Goal: Information Seeking & Learning: Learn about a topic

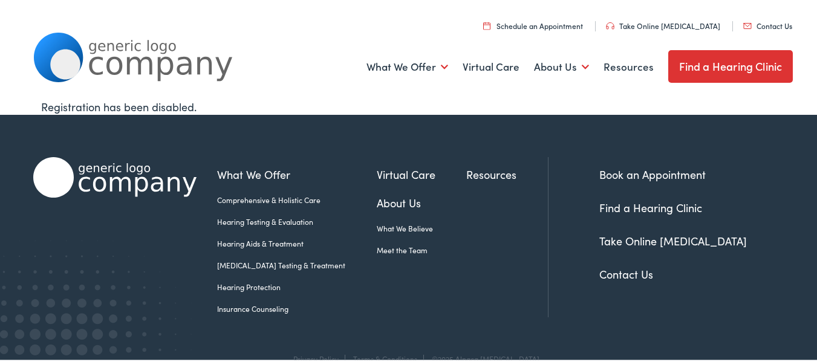
click at [233, 237] on link "Hearing Aids & Treatment" at bounding box center [297, 242] width 160 height 11
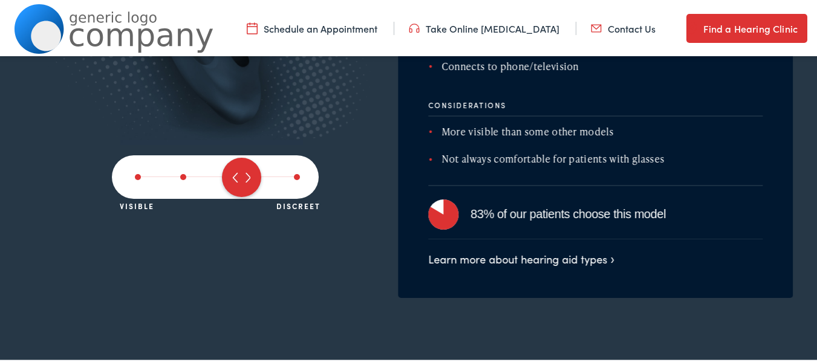
scroll to position [2179, 0]
